Goal: Check status

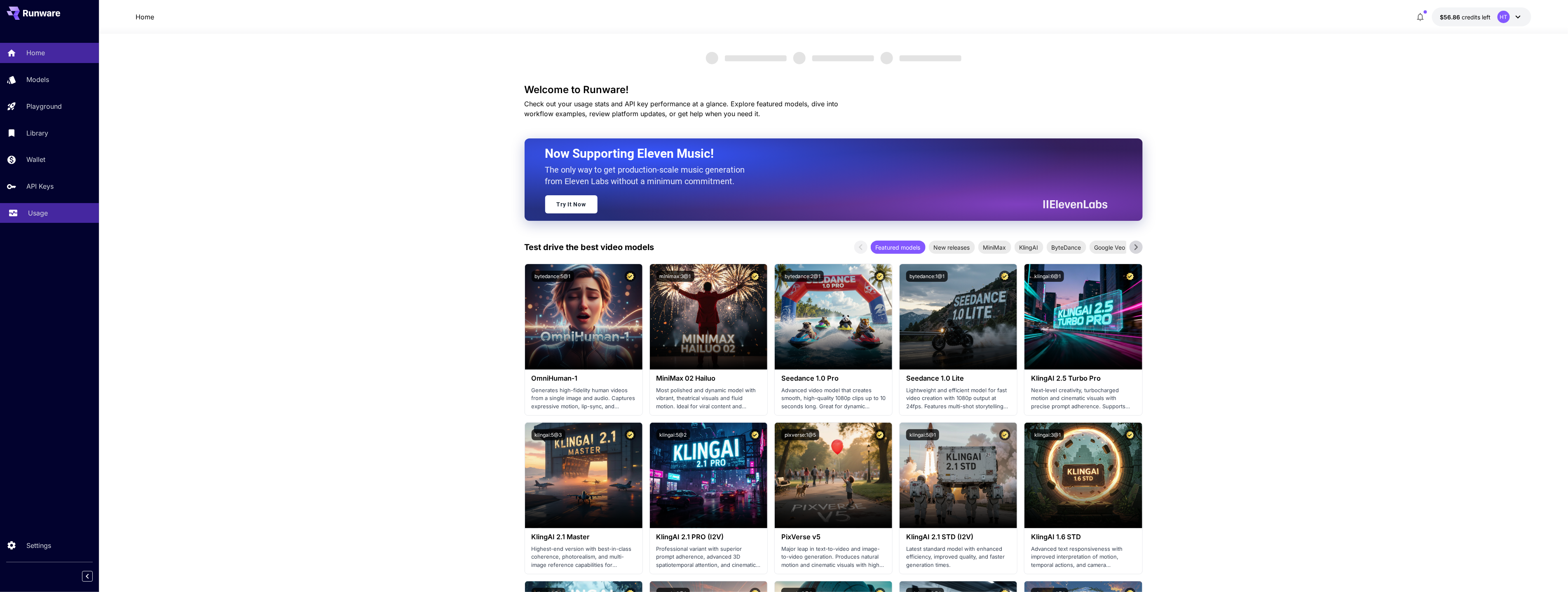
click at [44, 218] on p "Usage" at bounding box center [37, 213] width 19 height 10
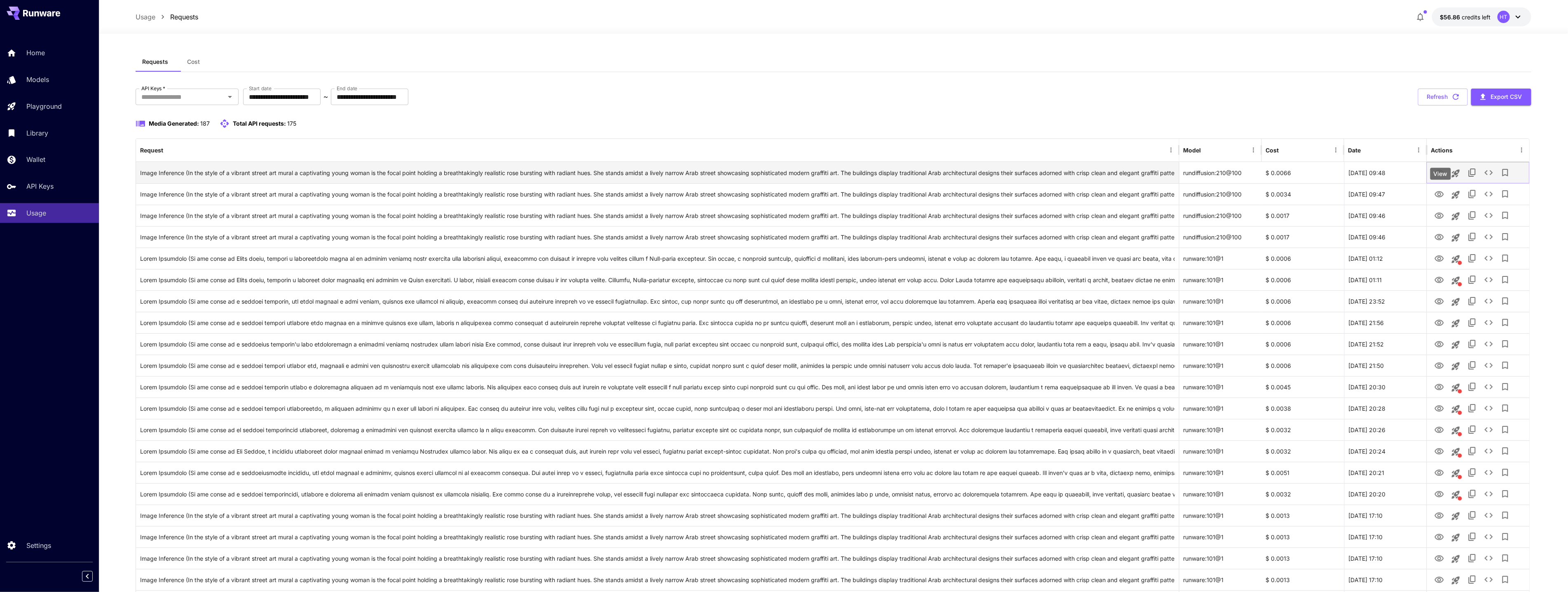
click at [1444, 176] on icon "View" at bounding box center [1438, 173] width 9 height 6
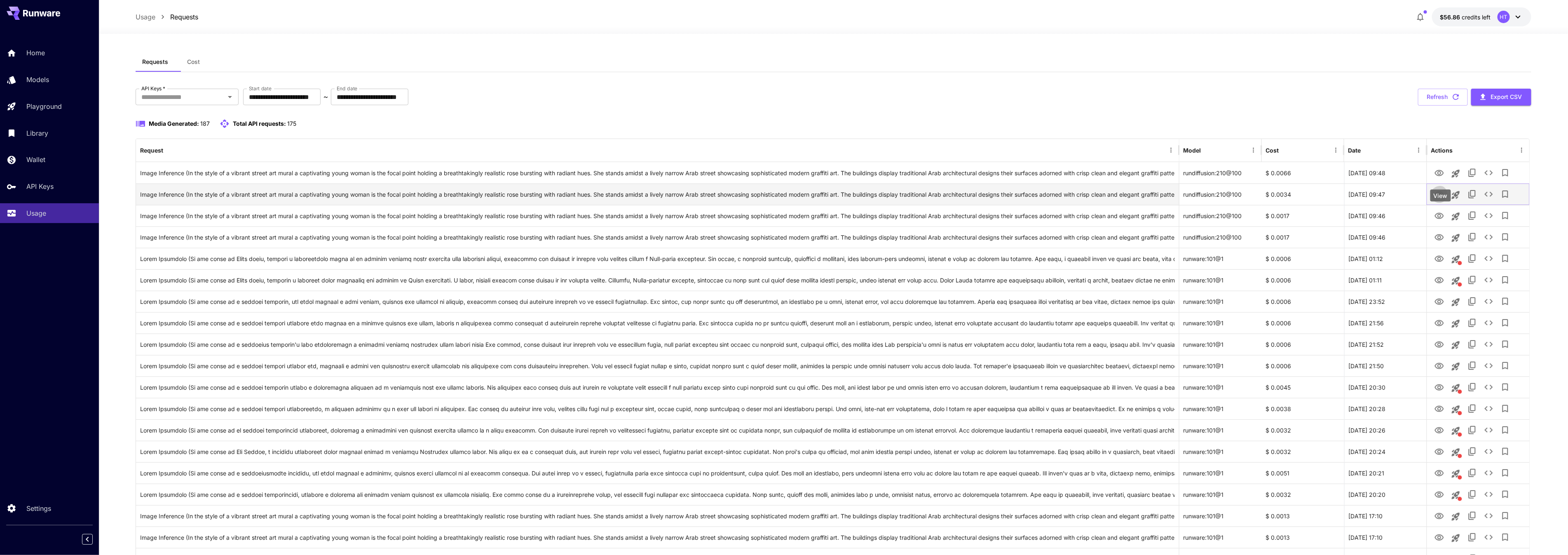
click at [1442, 197] on icon "View" at bounding box center [1438, 194] width 9 height 6
click at [1444, 219] on icon "View" at bounding box center [1438, 215] width 9 height 6
click at [1441, 262] on icon "View" at bounding box center [1438, 258] width 9 height 6
